Goal: Communication & Community: Answer question/provide support

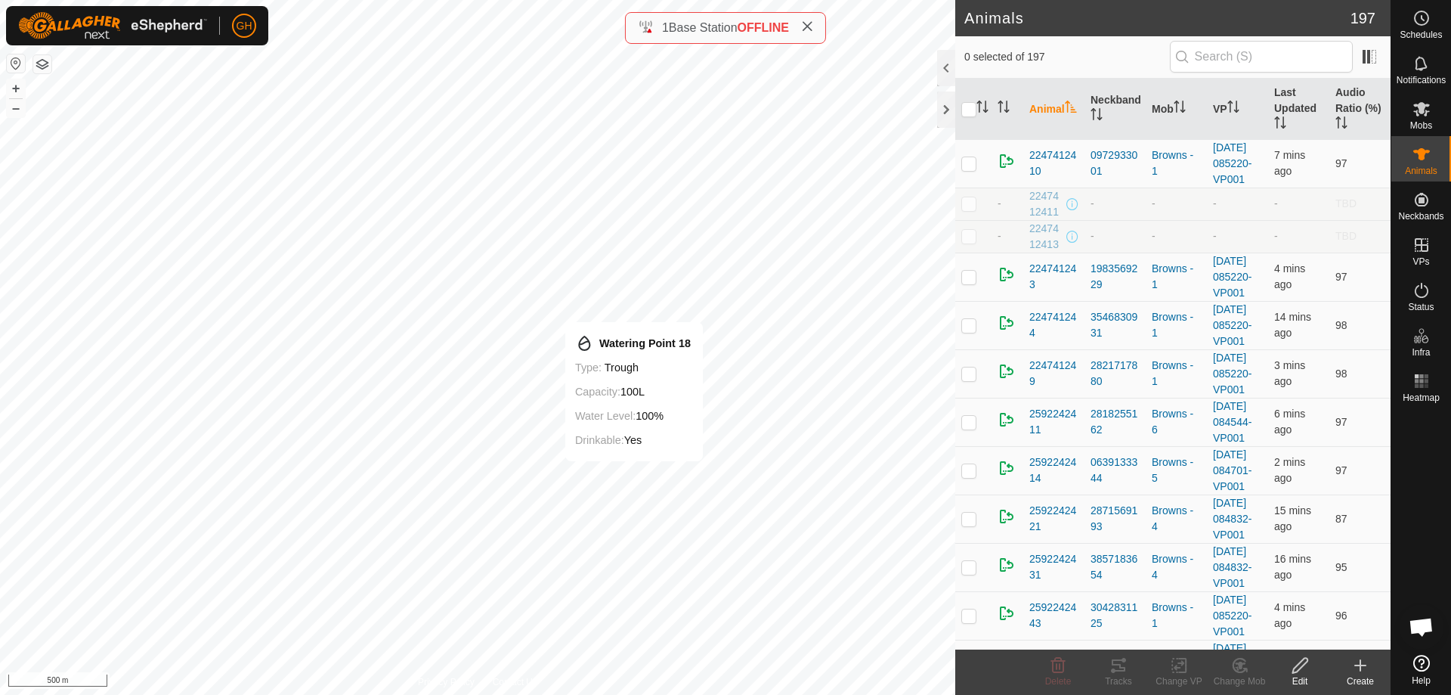
scroll to position [1144, 0]
click at [1429, 637] on span "Open chat" at bounding box center [1421, 627] width 25 height 21
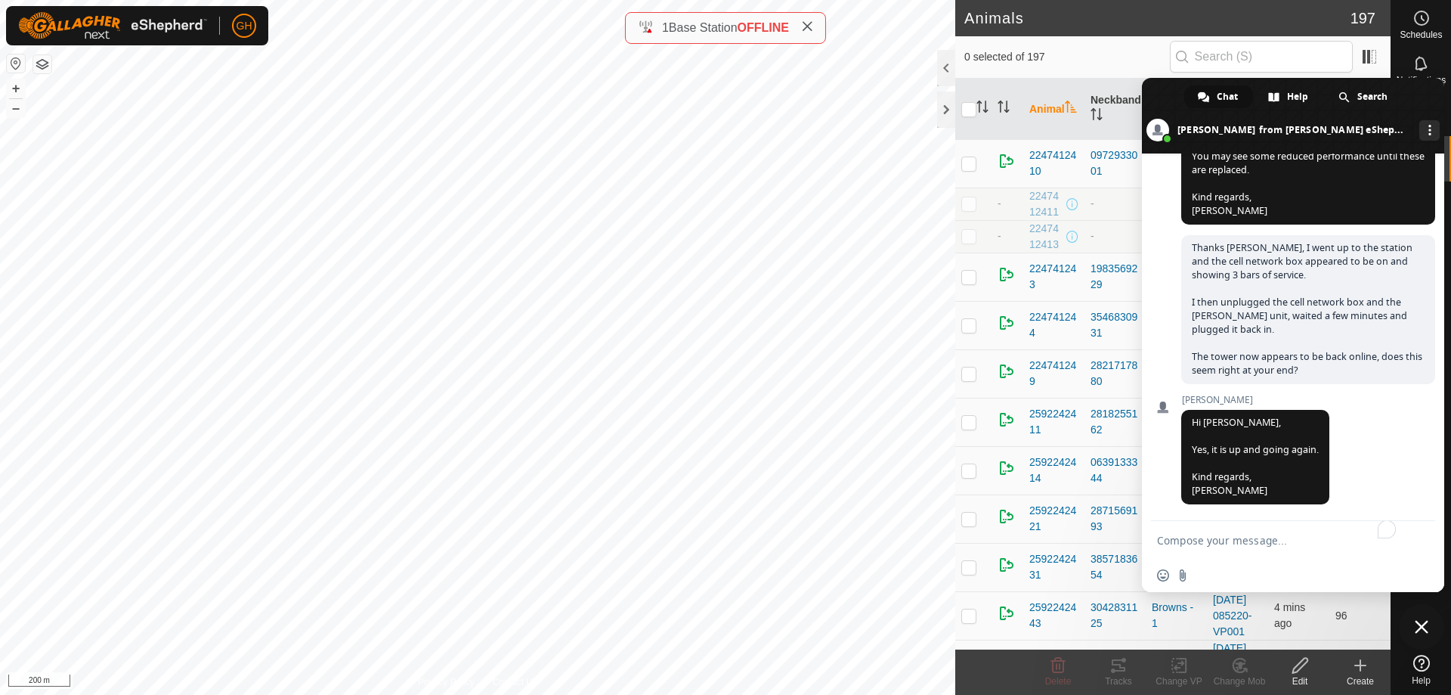
click at [1255, 544] on textarea "To enrich screen reader interactions, please activate Accessibility in Grammarl…" at bounding box center [1278, 540] width 242 height 38
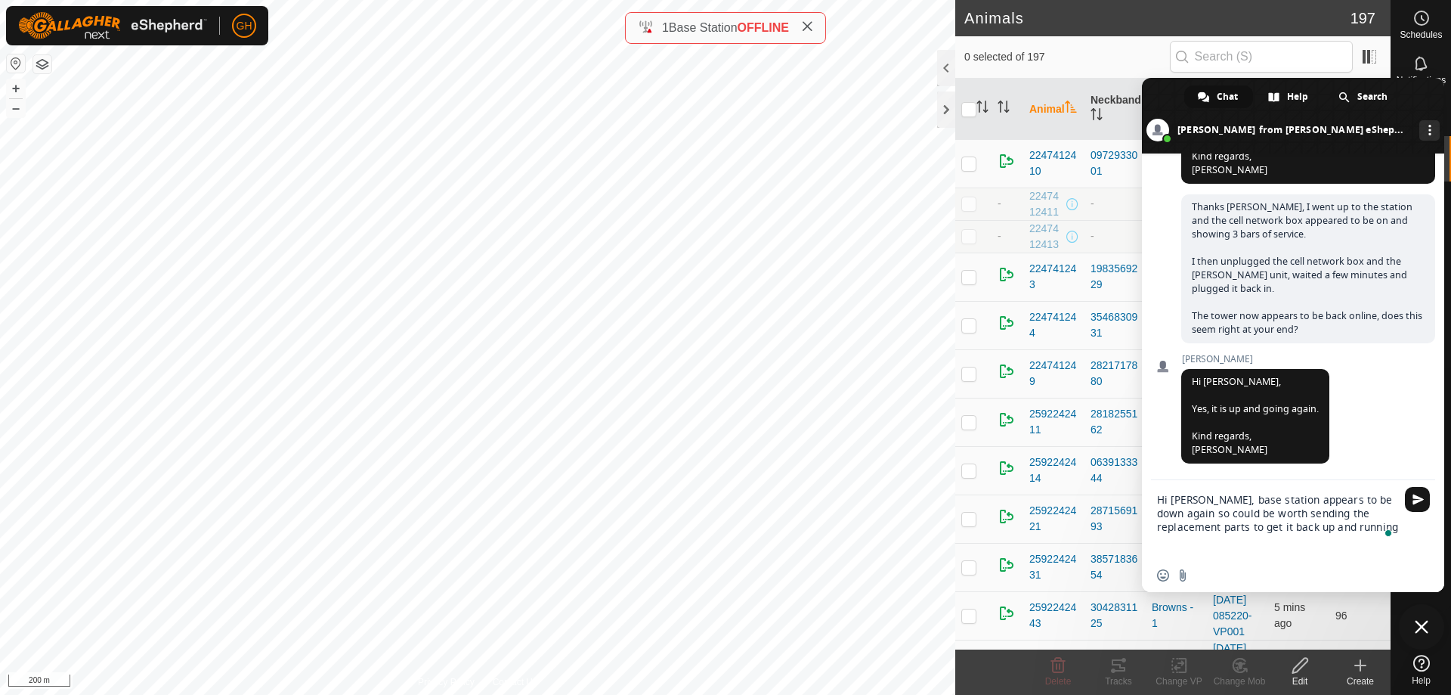
type textarea "Hi [PERSON_NAME], base station appears to be down again so could be worth sendi…"
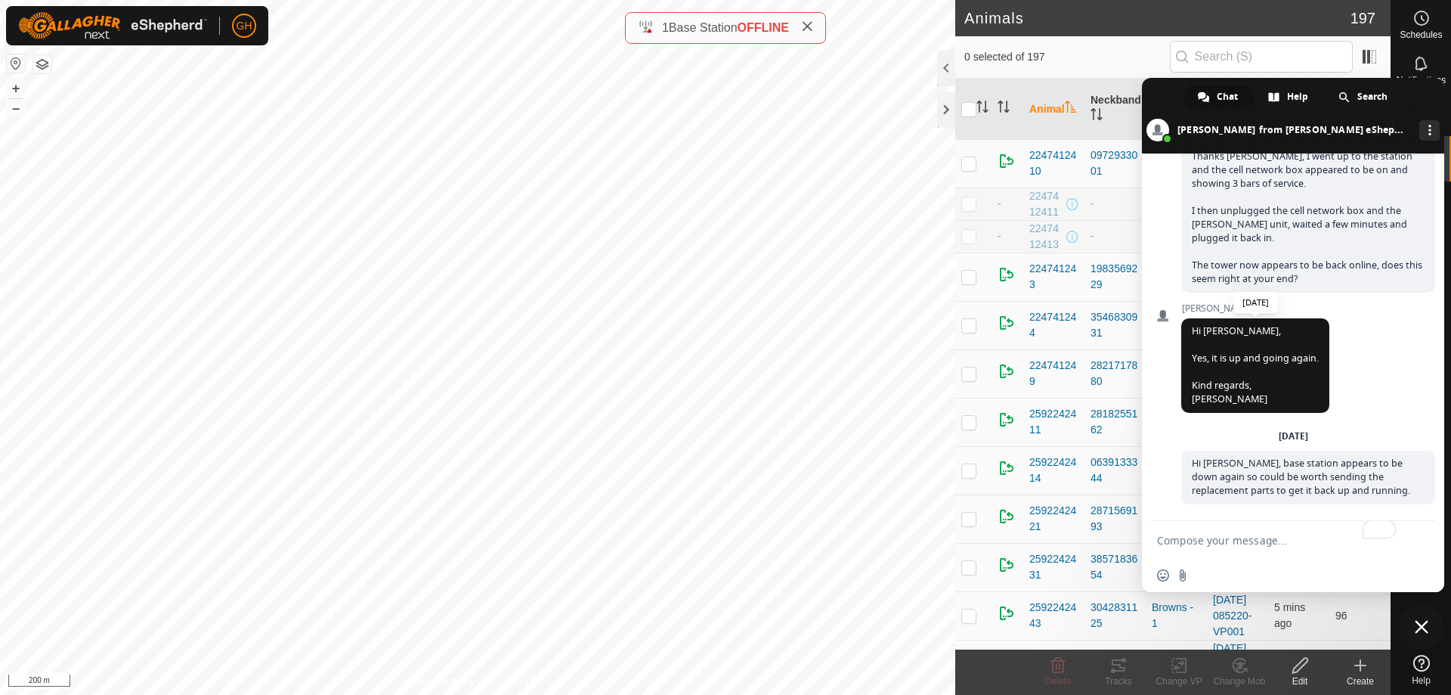
scroll to position [1236, 0]
click at [1431, 628] on span "Close chat" at bounding box center [1421, 626] width 45 height 45
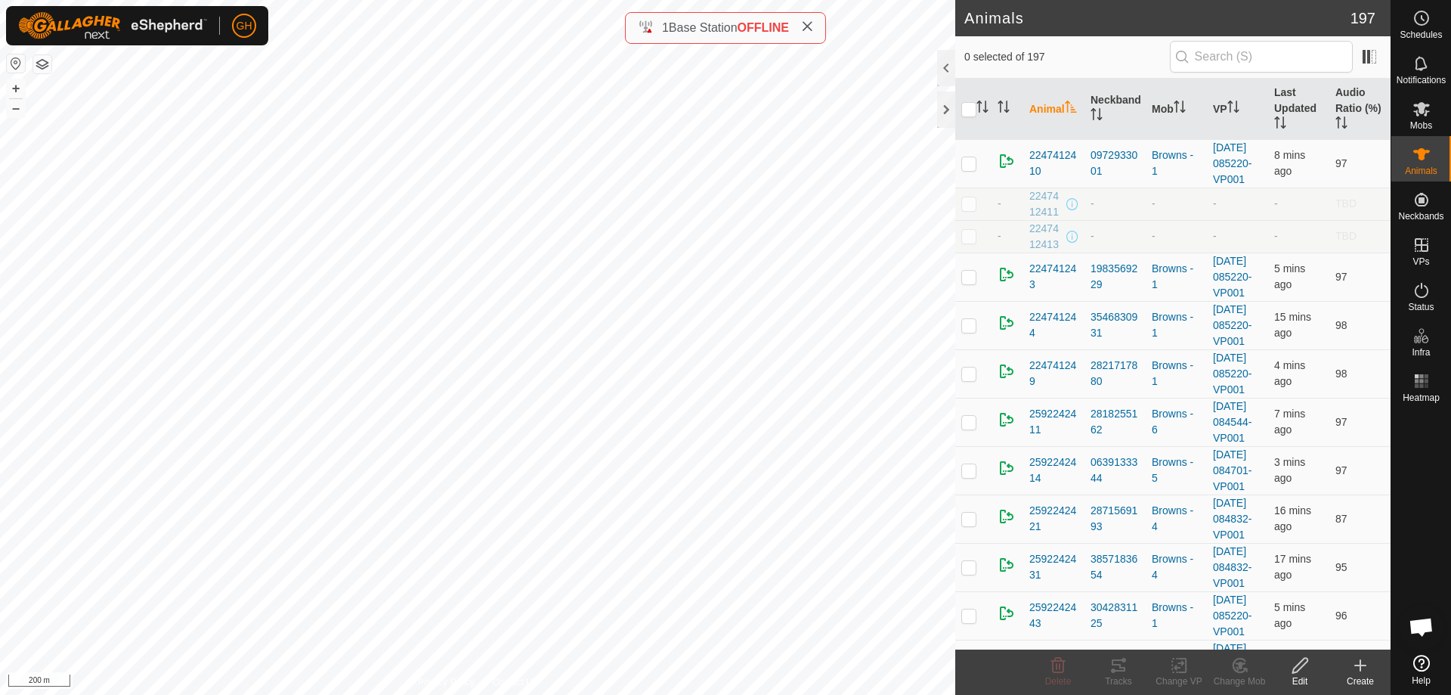
click at [817, 25] on div "1 Base Station OFFLINE" at bounding box center [725, 28] width 201 height 32
click at [811, 30] on icon at bounding box center [807, 26] width 12 height 12
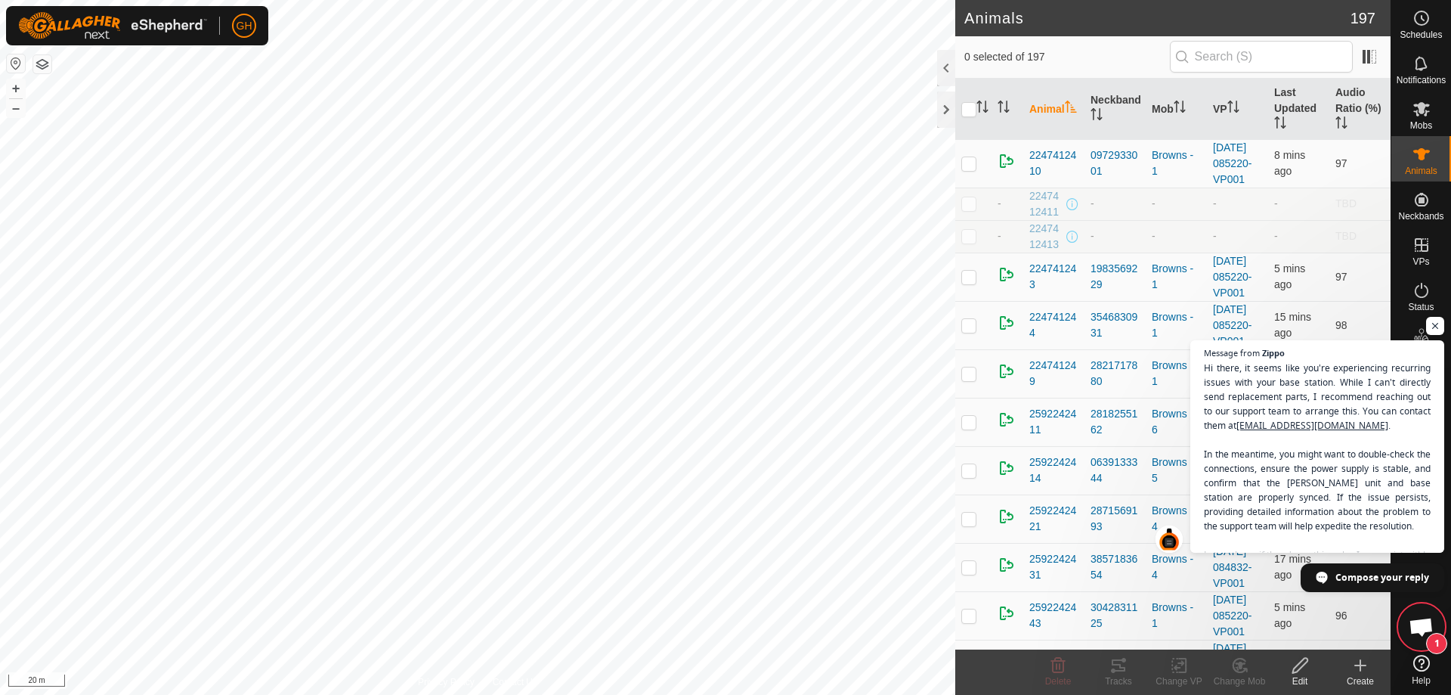
scroll to position [1253, 0]
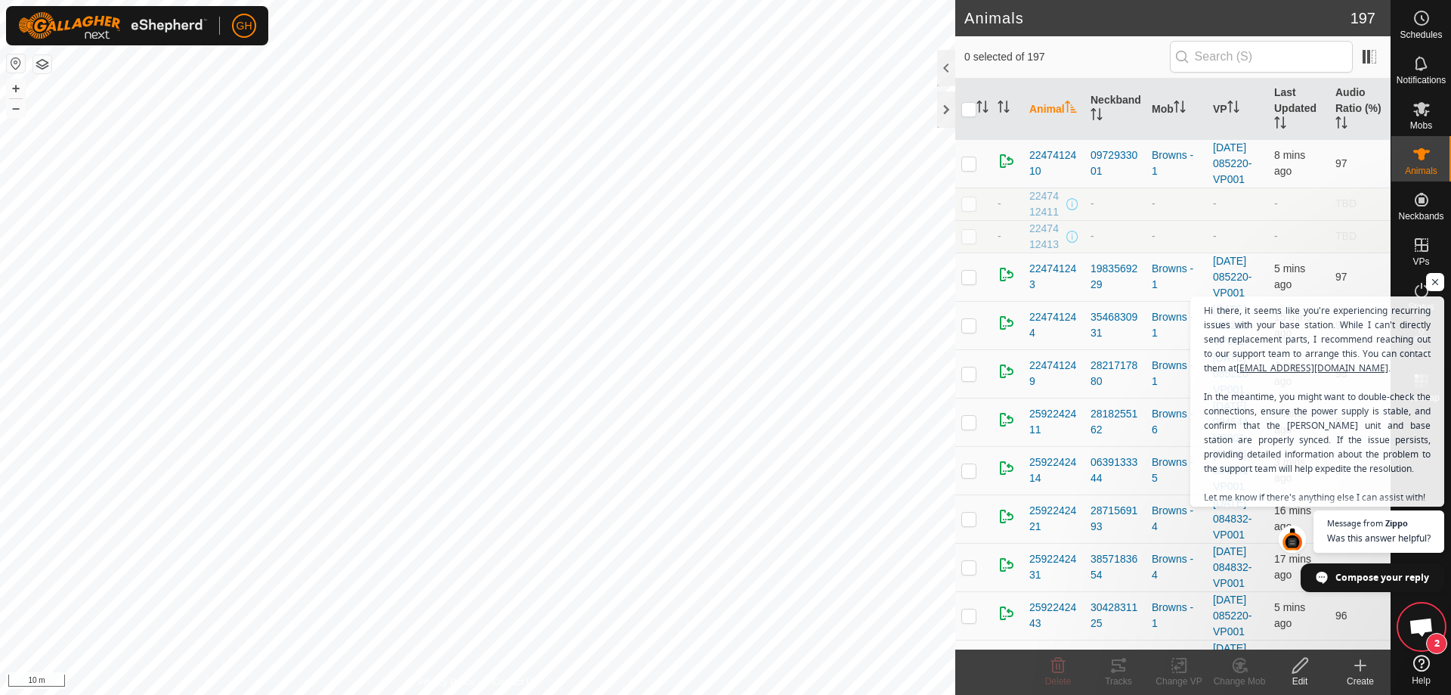
click at [1421, 622] on span "Open chat" at bounding box center [1421, 627] width 25 height 21
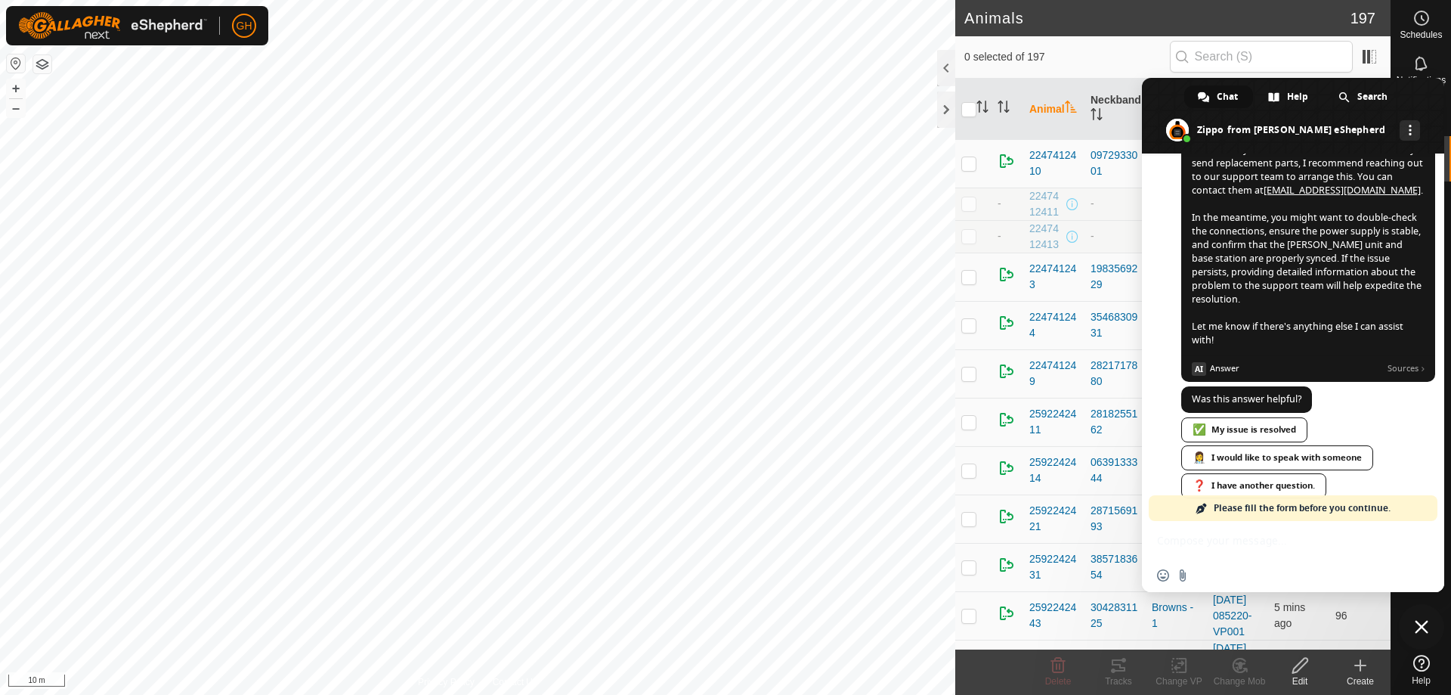
scroll to position [1679, 0]
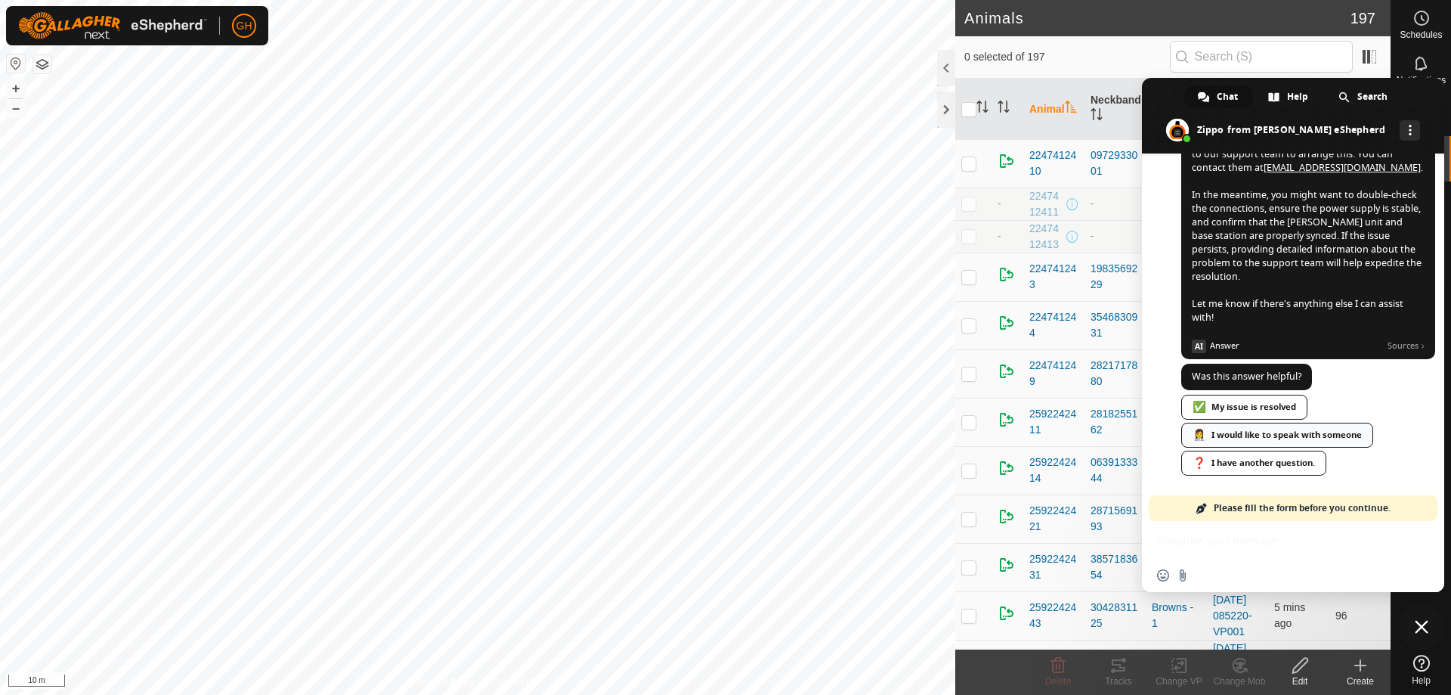
click at [1319, 435] on link "👩‍⚕️ I would like to speak with someone" at bounding box center [1277, 434] width 192 height 25
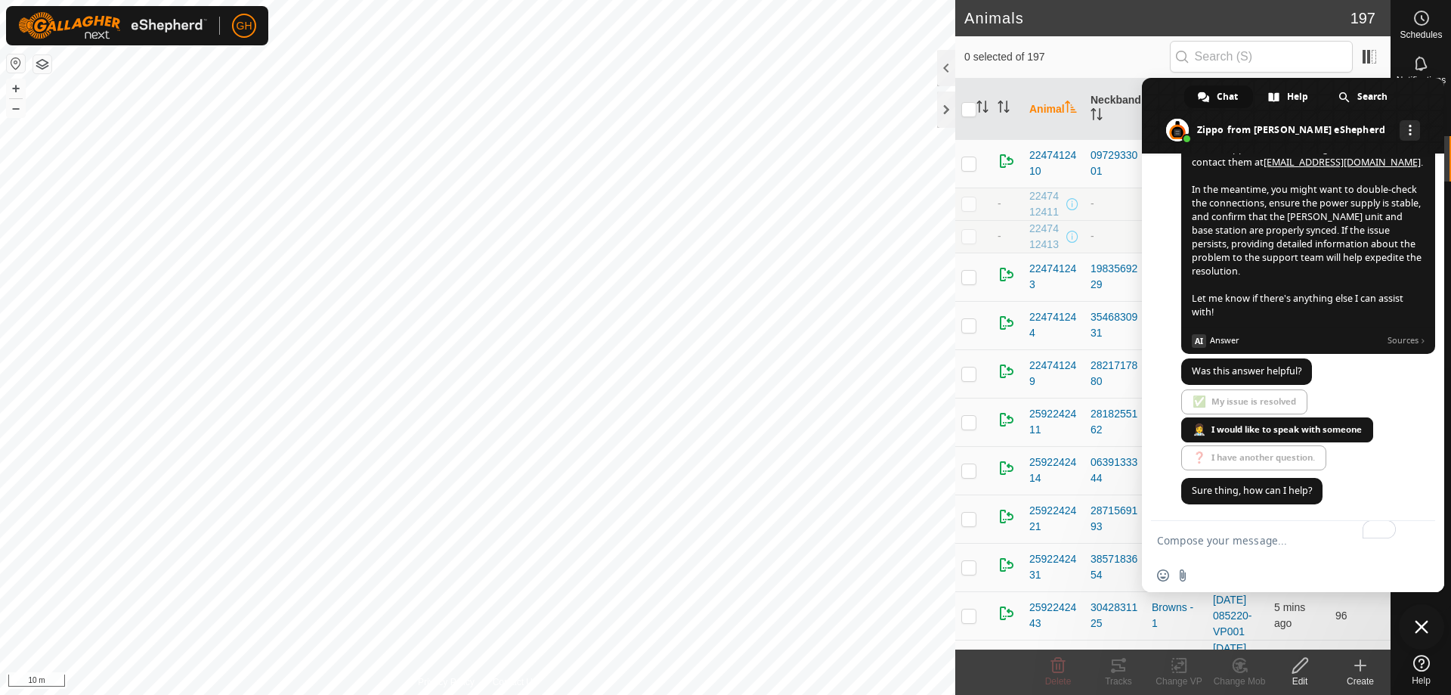
scroll to position [1502, 0]
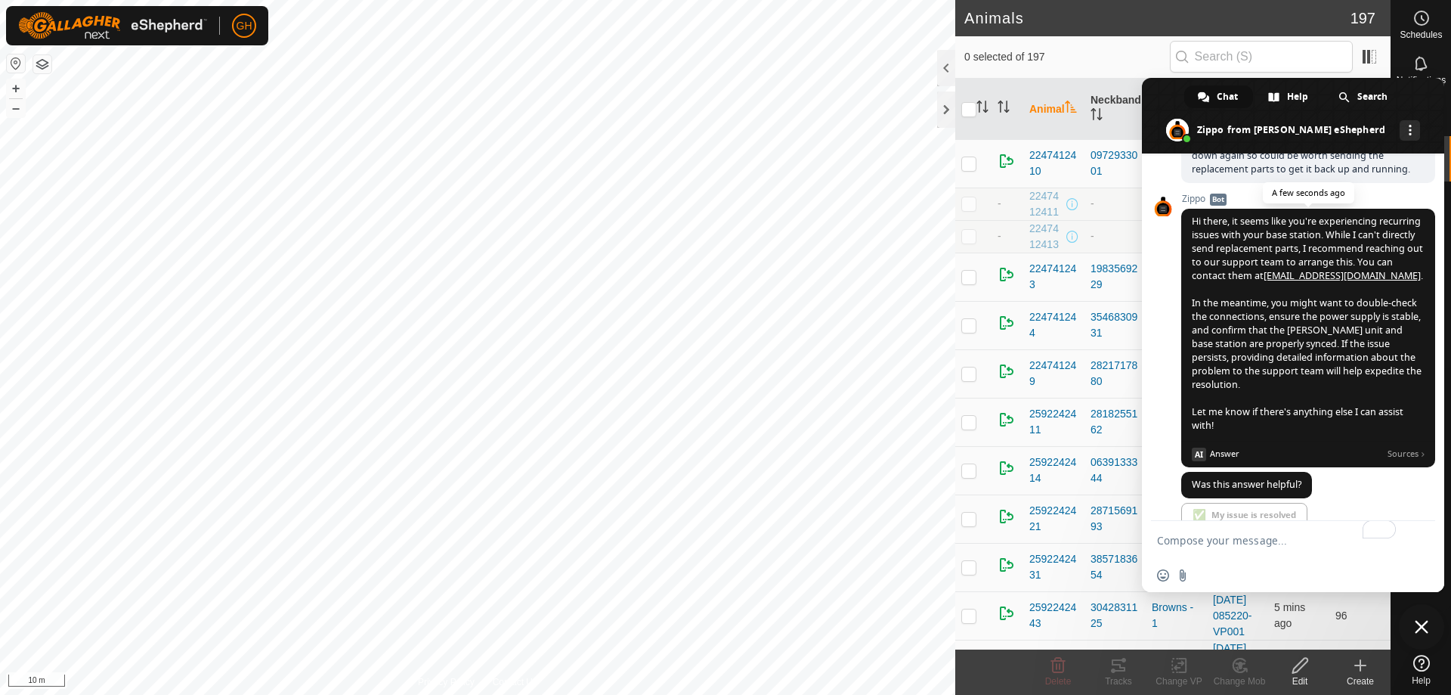
click at [1248, 296] on span "Hi there, it seems like you're experiencing recurring issues with your base sta…" at bounding box center [1307, 323] width 231 height 217
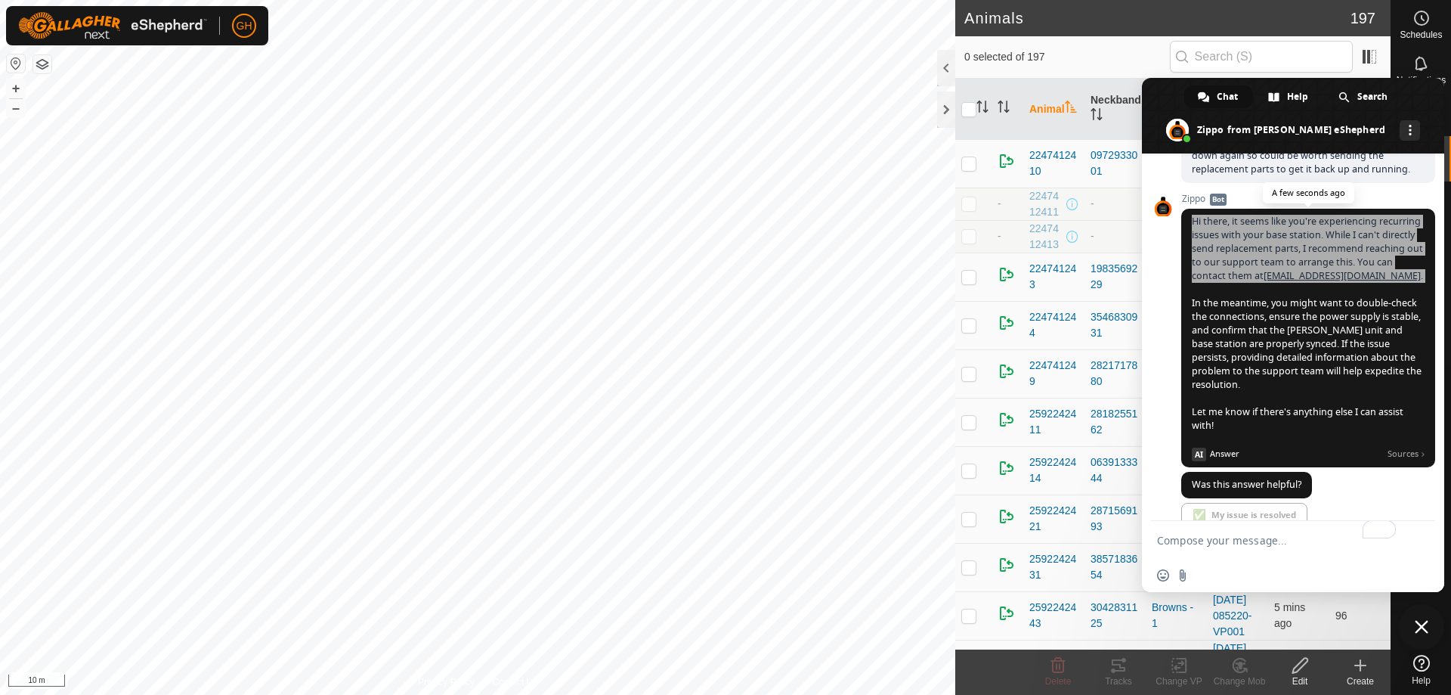
click at [1248, 296] on span "Hi there, it seems like you're experiencing recurring issues with your base sta…" at bounding box center [1307, 323] width 231 height 217
click at [1258, 312] on span "Hi there, it seems like you're experiencing recurring issues with your base sta…" at bounding box center [1307, 323] width 231 height 217
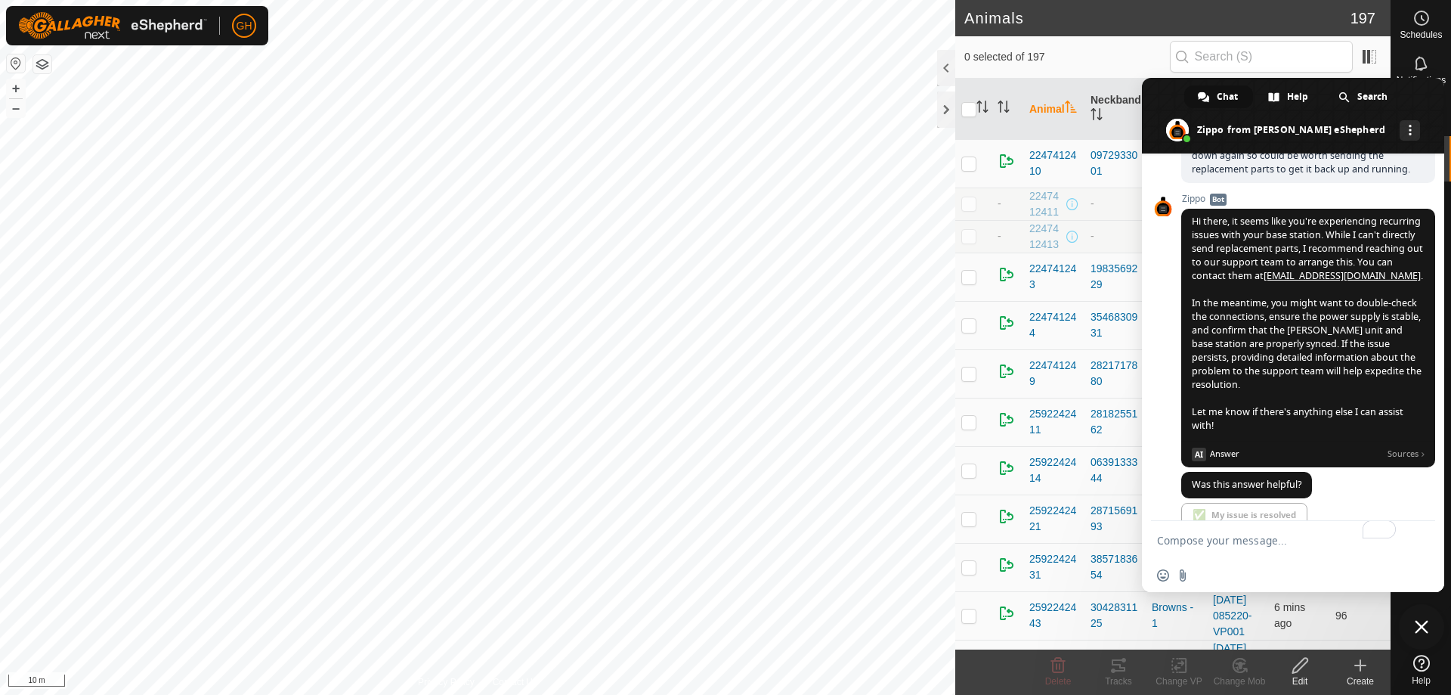
click at [1430, 631] on span "Close chat" at bounding box center [1421, 626] width 45 height 45
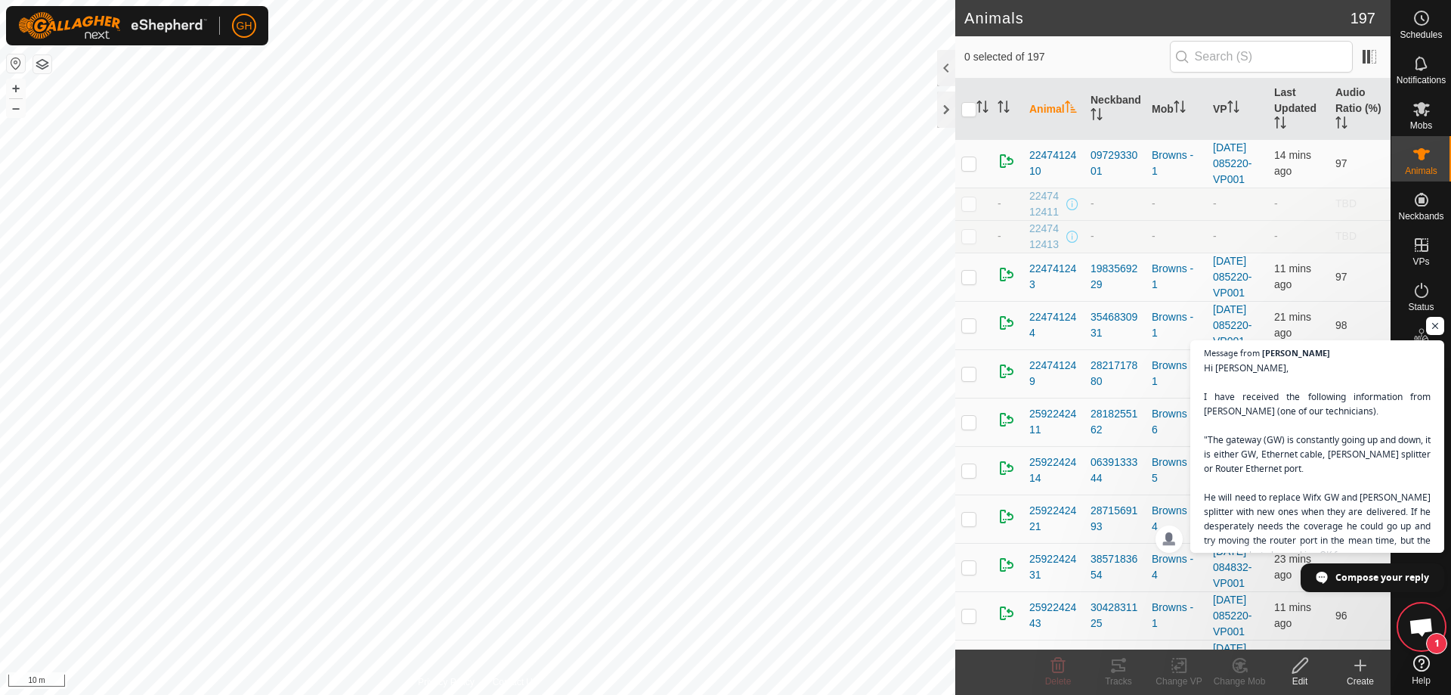
click at [1414, 629] on span "Open chat" at bounding box center [1421, 627] width 25 height 21
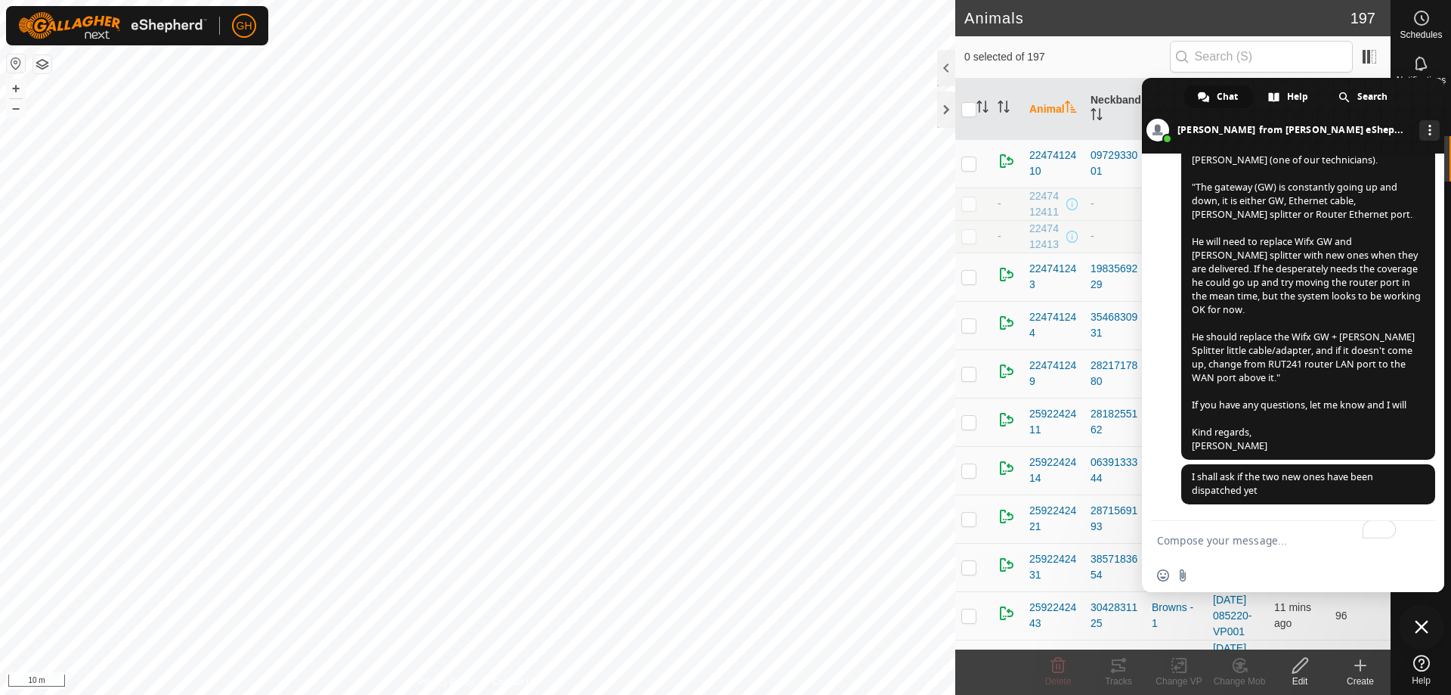
scroll to position [1926, 0]
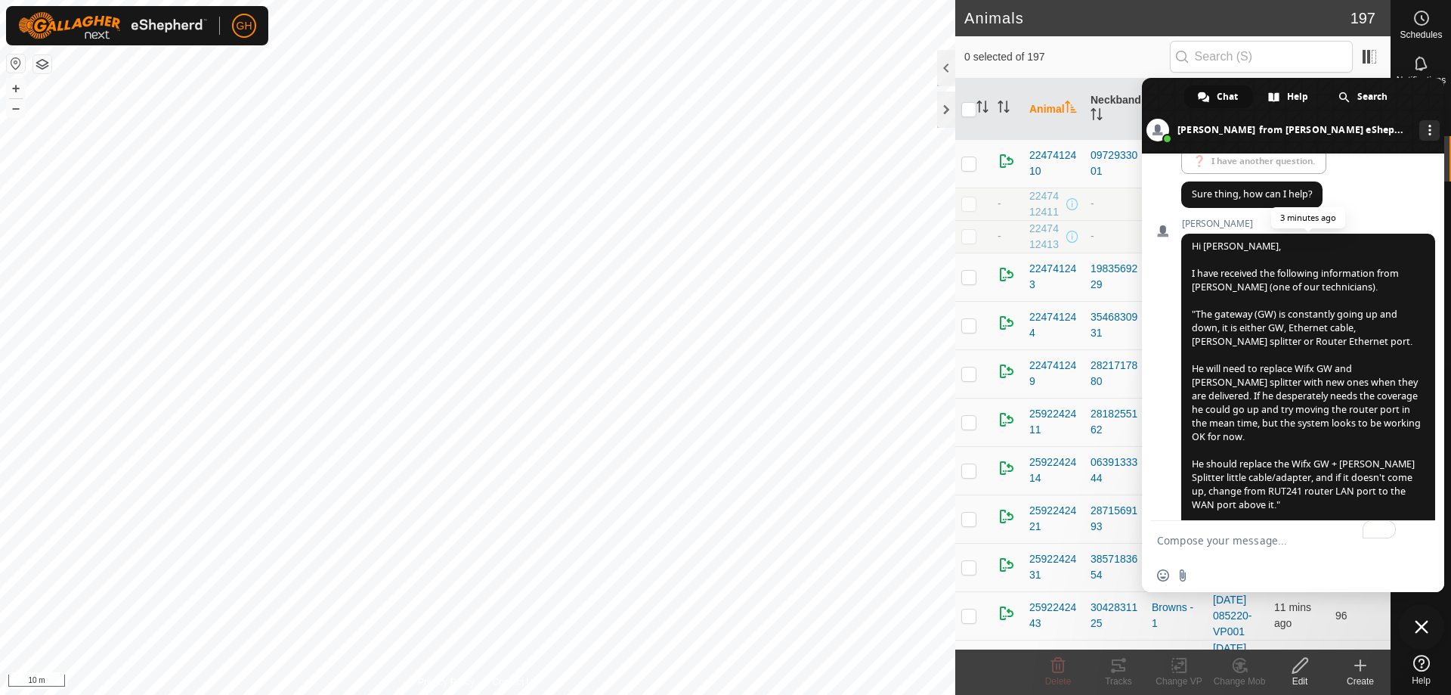
click at [1310, 348] on span "Hi George, I have received the following information from Hayden (one of our te…" at bounding box center [1306, 409] width 229 height 339
click at [1354, 395] on span "Hi George, I have received the following information from Hayden (one of our te…" at bounding box center [1306, 409] width 229 height 339
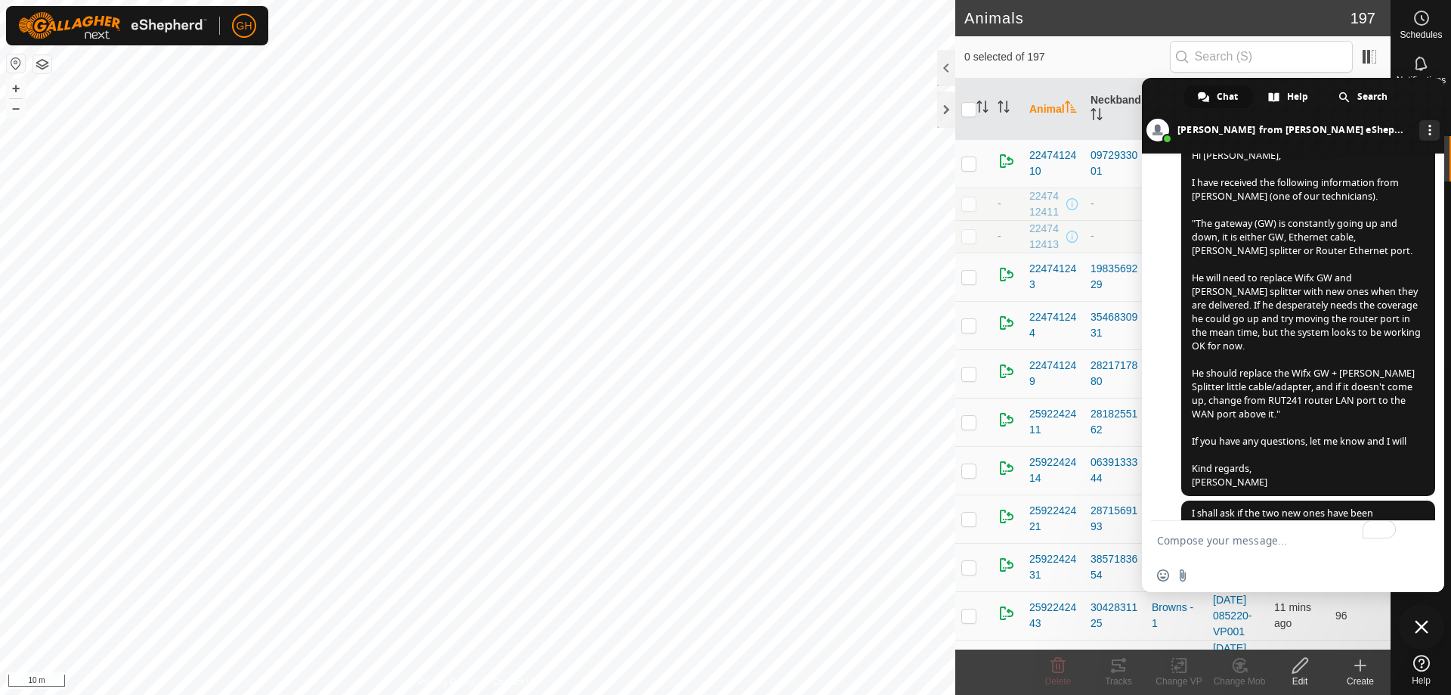
scroll to position [2108, 0]
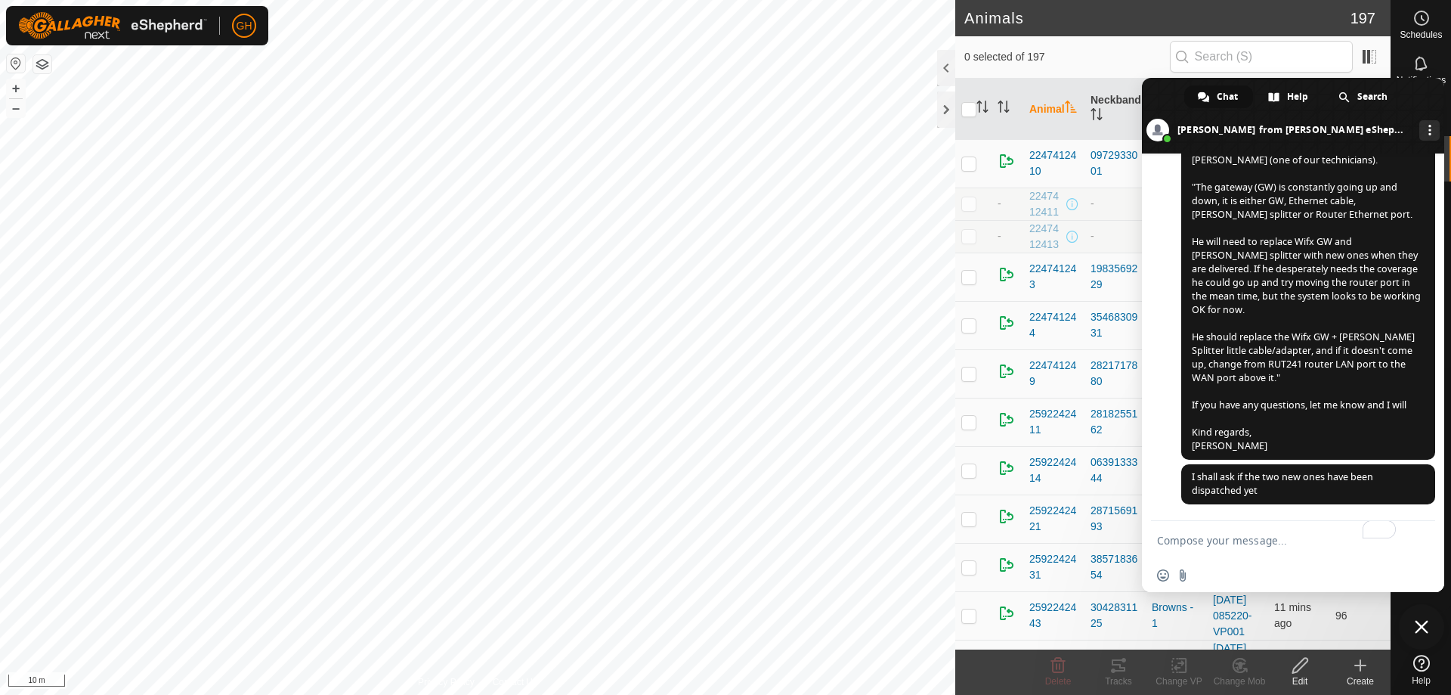
click at [1245, 542] on textarea "To enrich screen reader interactions, please activate Accessibility in Grammarl…" at bounding box center [1278, 540] width 242 height 38
type textarea "Awesome thanks [PERSON_NAME]"
click at [1416, 539] on span "Send" at bounding box center [1417, 539] width 11 height 11
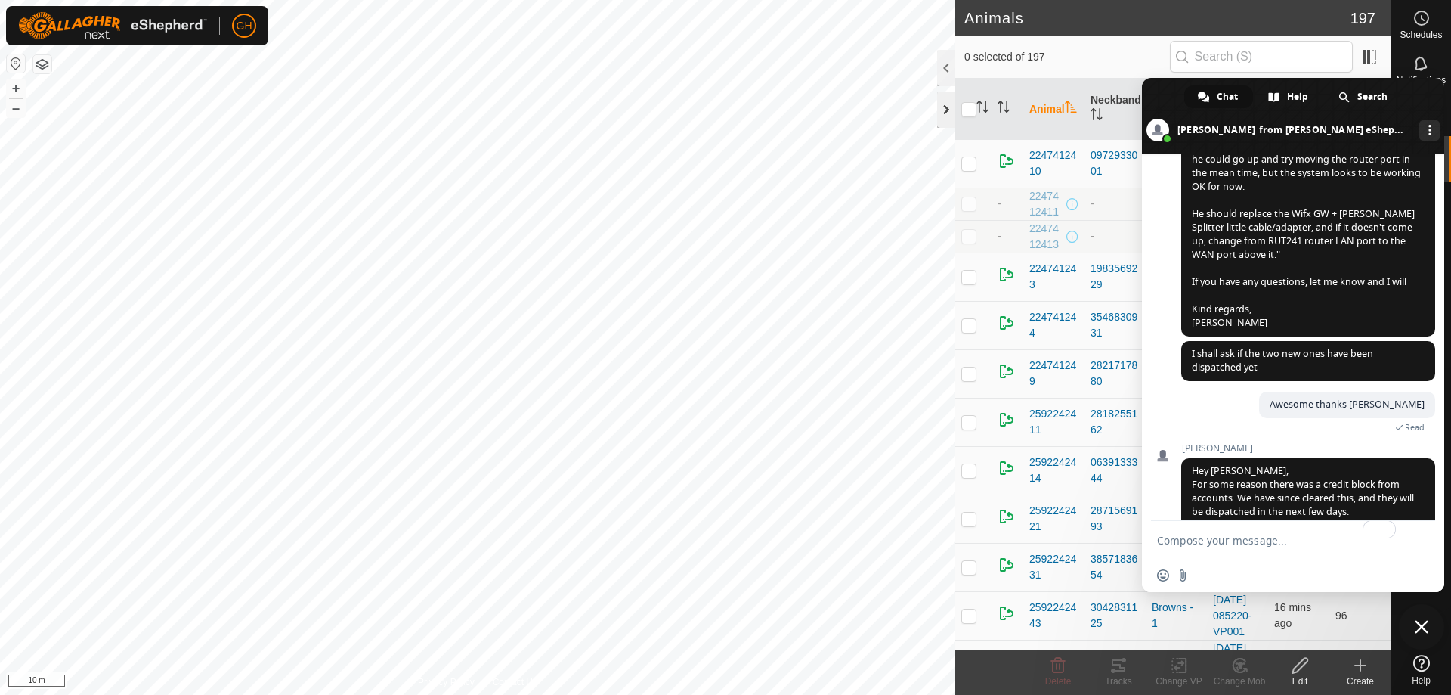
scroll to position [2279, 0]
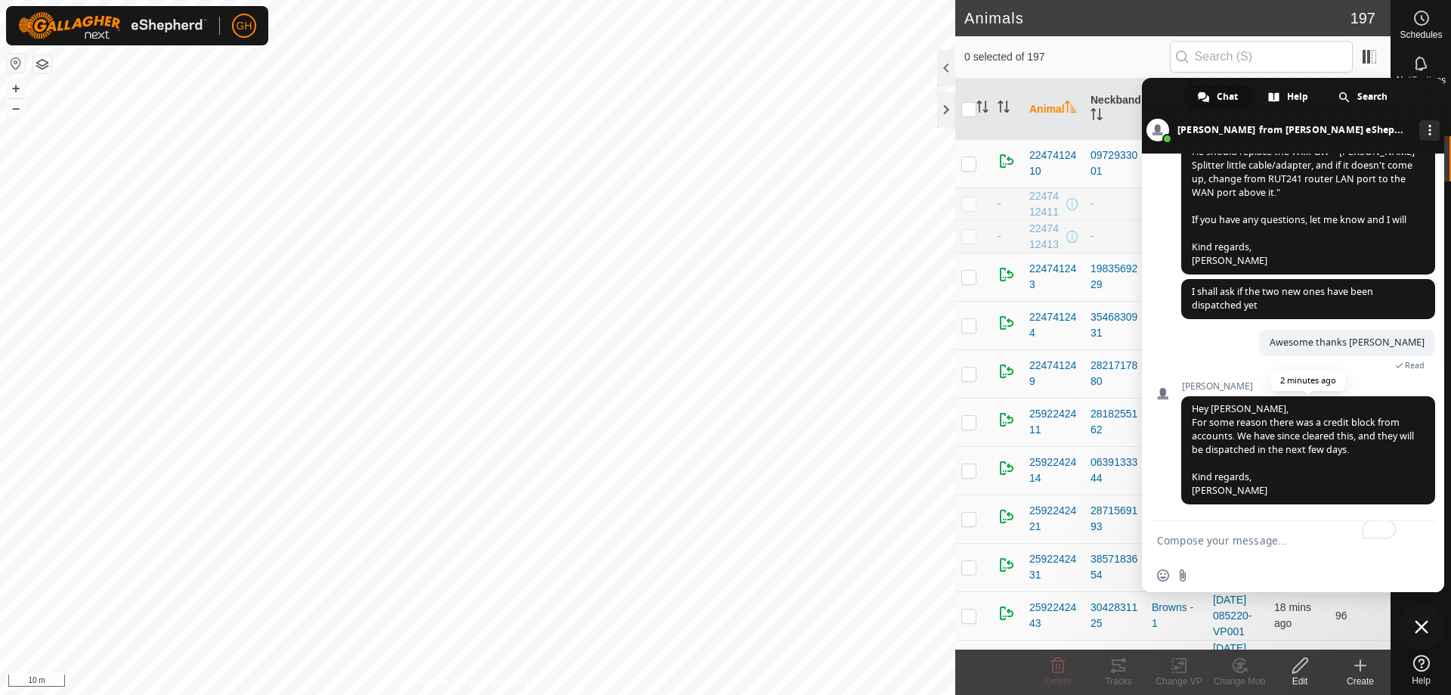
click at [1323, 426] on span "Hey George, For some reason there was a credit block from accounts. We have sin…" at bounding box center [1303, 449] width 222 height 94
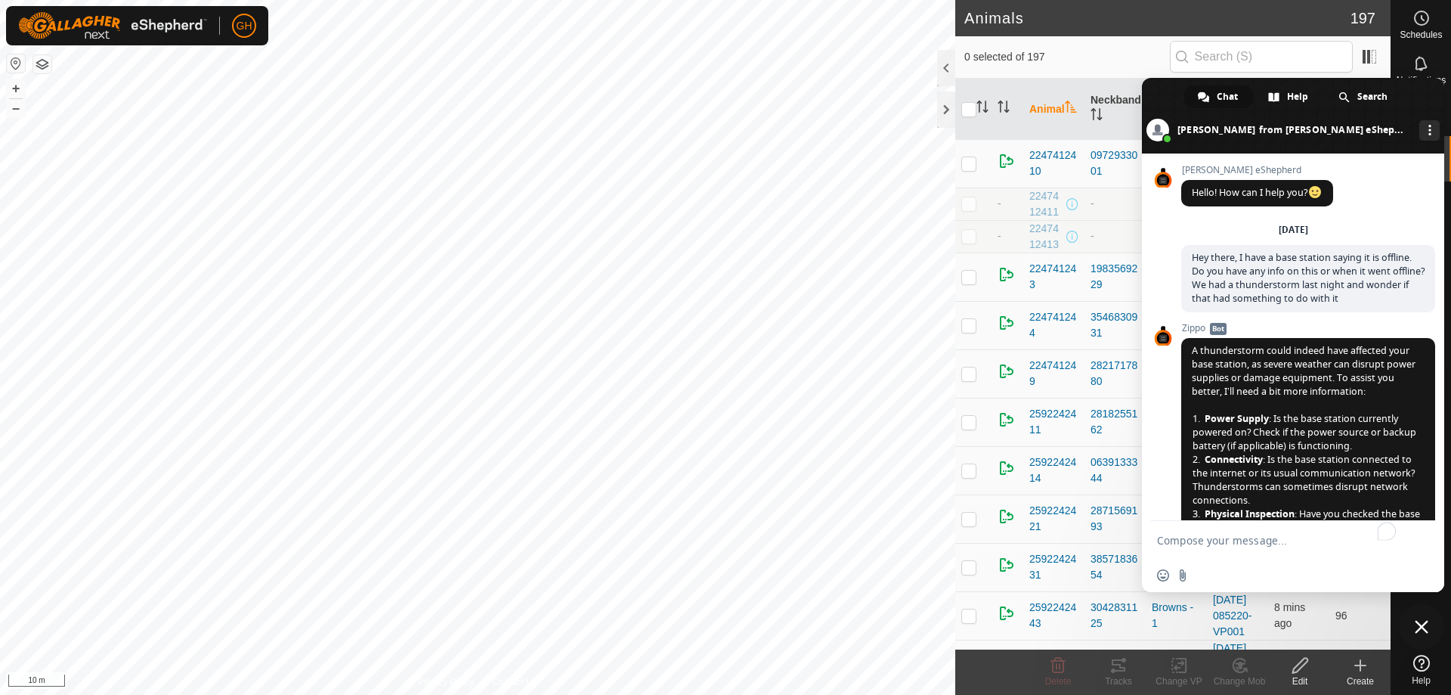
scroll to position [2279, 0]
